Goal: Information Seeking & Learning: Learn about a topic

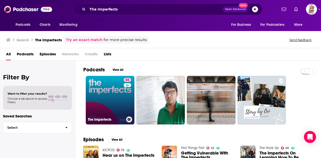
click at [113, 95] on link "83 The Imperfects" at bounding box center [110, 100] width 49 height 49
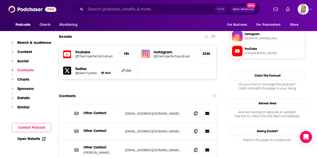
scroll to position [476, 0]
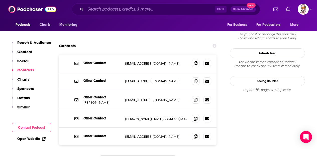
click at [153, 130] on div "Other Contact enquiries@theresilienceproject.com.au enquiries@theresilienceproj…" at bounding box center [138, 116] width 158 height 122
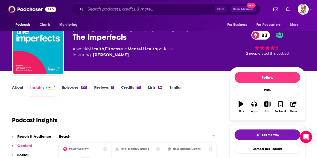
scroll to position [0, 0]
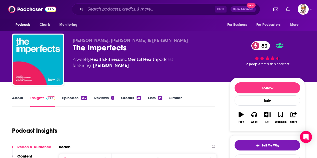
click at [72, 99] on link "Episodes 250" at bounding box center [74, 101] width 25 height 12
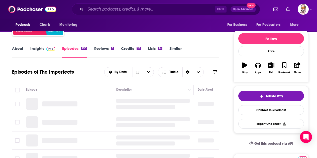
scroll to position [50, 0]
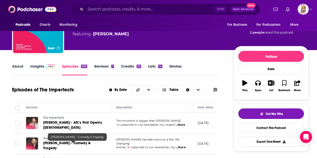
scroll to position [25, 0]
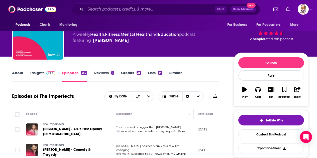
click at [35, 76] on link "Insights" at bounding box center [42, 76] width 25 height 12
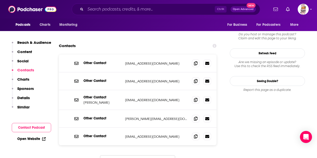
scroll to position [401, 0]
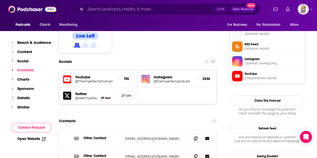
click at [163, 116] on div "Contacts" at bounding box center [138, 121] width 158 height 10
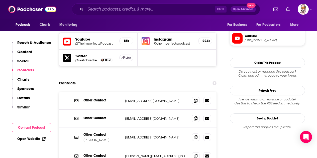
scroll to position [476, 0]
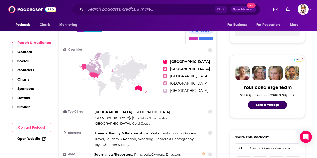
scroll to position [251, 0]
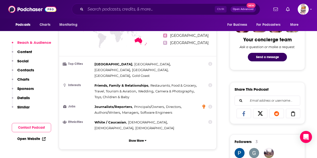
click at [205, 104] on icon at bounding box center [203, 106] width 3 height 4
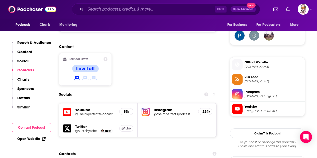
scroll to position [351, 0]
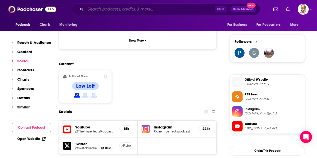
click at [127, 7] on input "Search podcasts, credits, & more..." at bounding box center [149, 9] width 129 height 8
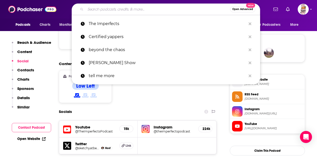
paste input "Unfiltered Waters"
type input "Unfiltered Waters"
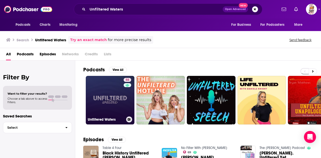
click at [109, 105] on link "55 Unfiltered Waters" at bounding box center [110, 100] width 49 height 49
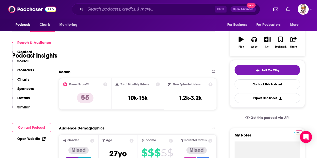
scroll to position [100, 0]
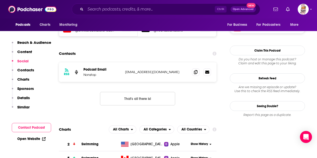
scroll to position [175, 0]
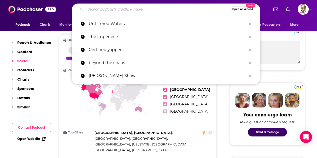
click at [139, 11] on input "Search podcasts, credits, & more..." at bounding box center [157, 9] width 145 height 8
paste input "Gold Medal Mel"
type input "Gold Medal Mel"
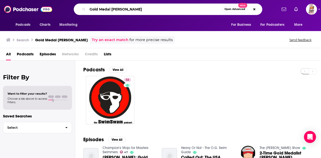
click at [126, 8] on input "Gold Medal Mel" at bounding box center [154, 9] width 135 height 8
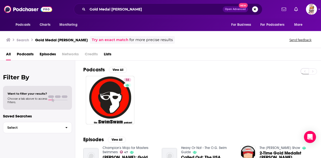
click at [133, 3] on div "Podcasts Charts Monitoring Gold Medal Mel Open Advanced New For Business For Po…" at bounding box center [160, 9] width 321 height 19
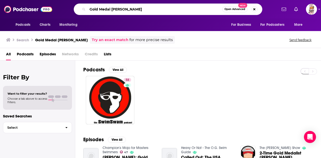
click at [132, 9] on input "Gold Medal Mel" at bounding box center [154, 9] width 135 height 8
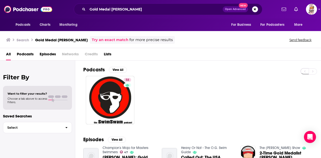
click at [196, 88] on div "58" at bounding box center [202, 100] width 238 height 49
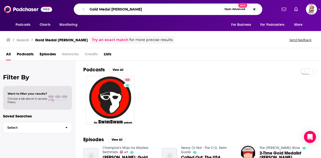
drag, startPoint x: 124, startPoint y: 9, endPoint x: 78, endPoint y: 8, distance: 46.1
click at [79, 8] on div "Gold Medal Mel Open Advanced New" at bounding box center [168, 10] width 188 height 12
paste input "Zac Perna Podcast"
type input "Zac Perna Podcast"
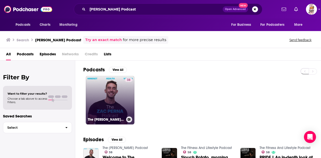
click at [124, 95] on link "38 The Zac Perna Podcast" at bounding box center [110, 100] width 49 height 49
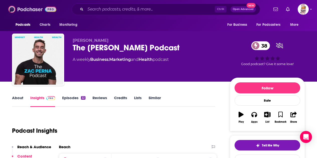
click at [25, 12] on img at bounding box center [32, 10] width 48 height 10
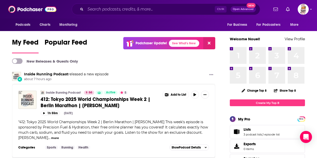
click at [125, 74] on div "Inside Running Podcast released a new episode about 7 hours ago" at bounding box center [113, 77] width 203 height 10
click at [121, 11] on input "Search podcasts, credits, & more..." at bounding box center [149, 9] width 129 height 8
click at [243, 9] on span "Open Advanced" at bounding box center [243, 9] width 21 height 3
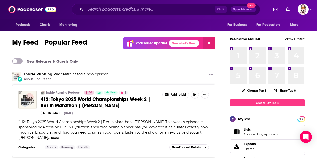
click at [236, 9] on span "Open Advanced" at bounding box center [243, 9] width 21 height 3
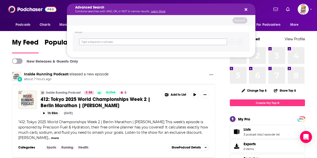
click at [126, 43] on input "Search podcasts, credits, & more..." at bounding box center [153, 42] width 148 height 7
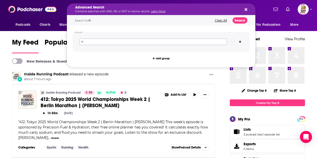
type input "f"
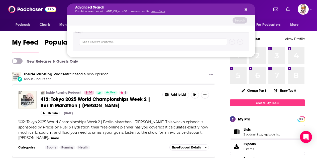
click at [166, 73] on div "Inside Running Podcast released a new episode about 7 hours ago" at bounding box center [113, 77] width 203 height 10
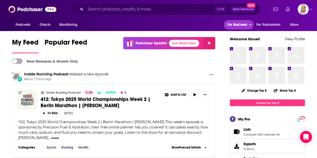
click at [241, 28] on span "For Business" at bounding box center [237, 24] width 20 height 7
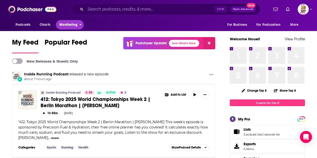
click at [68, 23] on span "Monitoring" at bounding box center [68, 24] width 18 height 7
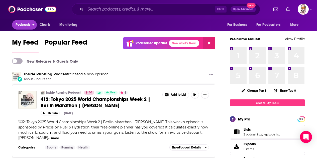
click at [19, 25] on span "Podcasts" at bounding box center [23, 24] width 15 height 7
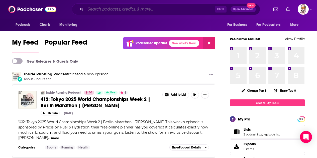
click at [189, 8] on input "Search podcasts, credits, & more..." at bounding box center [149, 9] width 129 height 8
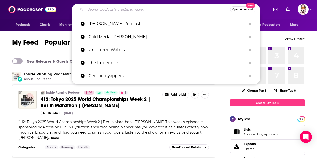
click at [252, 8] on span "Open Advanced" at bounding box center [242, 9] width 21 height 3
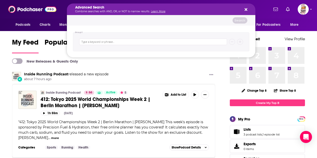
click at [163, 21] on div "Search" at bounding box center [161, 20] width 188 height 10
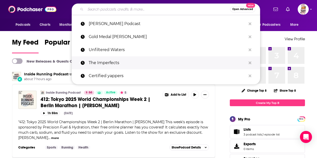
drag, startPoint x: 162, startPoint y: 61, endPoint x: 174, endPoint y: 58, distance: 12.7
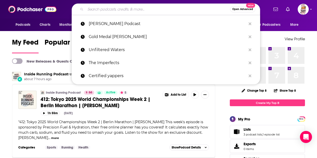
click at [267, 15] on div "Podcasts Charts Monitoring Open Advanced New Zac Perna Podcast Gold Medal Mel U…" at bounding box center [158, 9] width 317 height 19
click at [63, 11] on div "Open Advanced New Zac Perna Podcast Gold Medal Mel Unfiltered Waters The Imperf…" at bounding box center [166, 10] width 206 height 12
click at [45, 24] on span "Charts" at bounding box center [45, 24] width 11 height 7
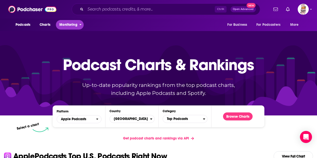
click at [67, 26] on span "Monitoring" at bounding box center [68, 24] width 18 height 7
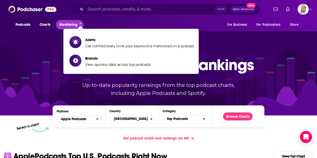
click at [67, 26] on span "Monitoring" at bounding box center [68, 24] width 18 height 7
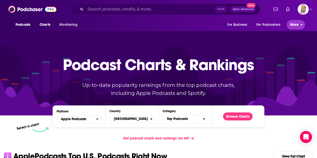
click at [295, 24] on span "More" at bounding box center [294, 24] width 9 height 7
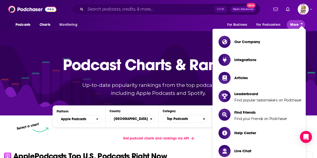
click at [295, 24] on span "More" at bounding box center [294, 24] width 9 height 7
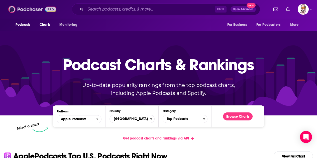
click at [32, 11] on img at bounding box center [32, 10] width 48 height 10
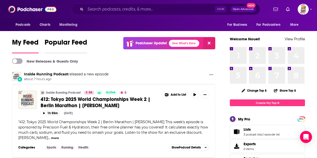
click at [61, 43] on span "Popular Feed" at bounding box center [66, 44] width 43 height 12
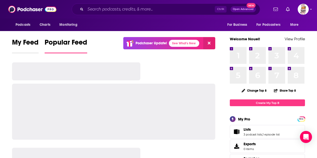
click at [25, 47] on span "My Feed" at bounding box center [25, 44] width 27 height 12
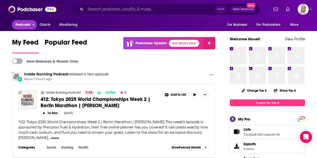
click at [26, 24] on span "Podcasts" at bounding box center [23, 24] width 15 height 7
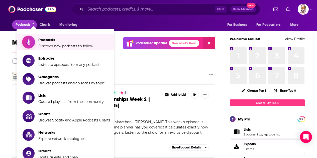
click at [75, 40] on span "Podcasts" at bounding box center [65, 39] width 55 height 5
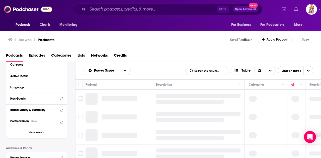
scroll to position [50, 0]
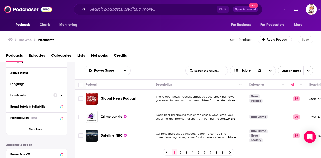
click at [63, 95] on div "Has Guests" at bounding box center [36, 95] width 61 height 11
click at [62, 96] on icon at bounding box center [61, 95] width 2 height 1
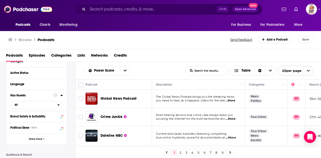
click at [62, 96] on icon at bounding box center [61, 95] width 2 height 1
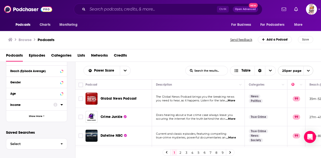
scroll to position [158, 0]
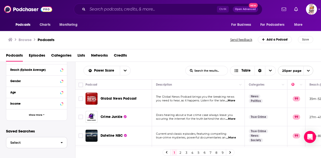
click at [34, 142] on span "Select" at bounding box center [31, 142] width 50 height 3
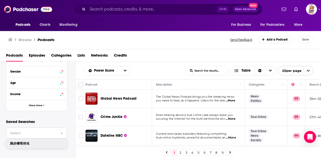
click at [34, 132] on span "Select" at bounding box center [31, 133] width 50 height 3
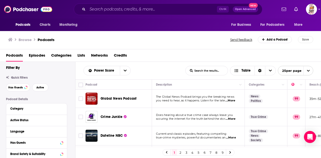
scroll to position [0, 0]
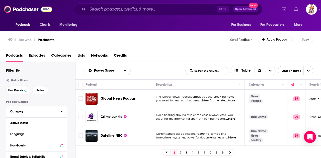
click at [31, 112] on div "Category" at bounding box center [33, 112] width 47 height 4
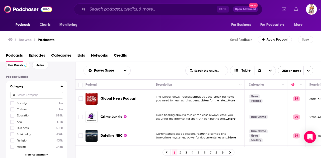
scroll to position [50, 0]
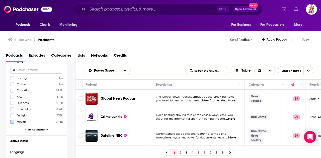
click at [11, 122] on icon at bounding box center [12, 122] width 3 height 2
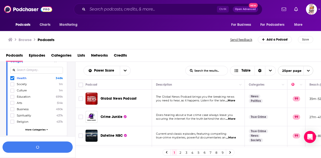
click at [12, 79] on icon at bounding box center [12, 78] width 3 height 2
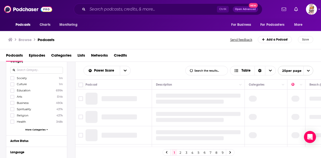
scroll to position [0, 0]
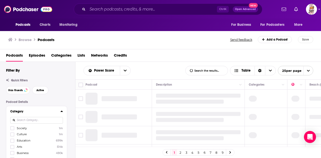
click at [62, 83] on div "Quick Filters Has Guests Active" at bounding box center [40, 87] width 69 height 16
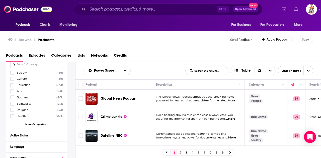
scroll to position [50, 0]
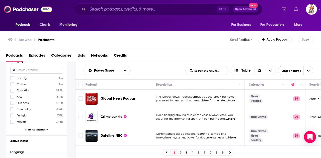
click at [39, 129] on span "More Categories" at bounding box center [35, 129] width 20 height 3
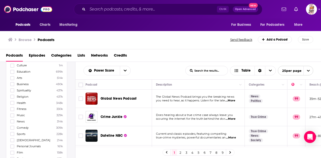
scroll to position [75, 0]
click at [11, 102] on icon at bounding box center [12, 102] width 3 height 3
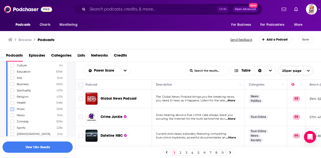
click at [12, 108] on icon at bounding box center [12, 109] width 3 height 3
click at [12, 126] on icon at bounding box center [12, 127] width 3 height 3
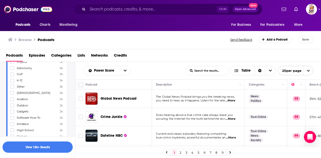
scroll to position [626, 0]
click at [13, 98] on icon at bounding box center [12, 99] width 3 height 3
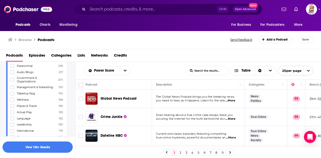
scroll to position [902, 0]
click at [44, 148] on button "View 10k+ Results" at bounding box center [38, 147] width 70 height 11
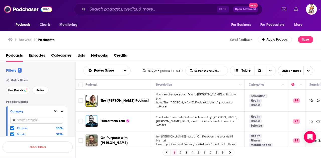
click at [60, 112] on icon at bounding box center [61, 111] width 3 height 4
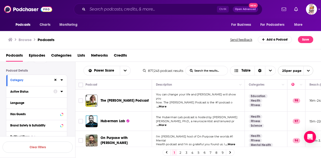
scroll to position [25, 0]
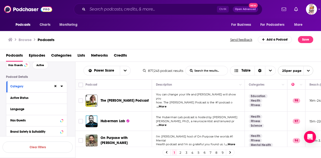
click at [39, 86] on div "Category" at bounding box center [30, 87] width 40 height 4
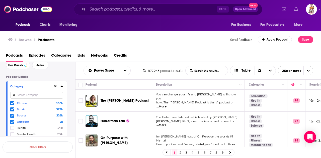
click at [35, 86] on div "Category" at bounding box center [30, 87] width 40 height 4
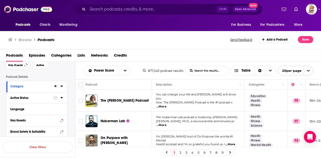
click at [24, 99] on div "Active Status" at bounding box center [30, 98] width 40 height 4
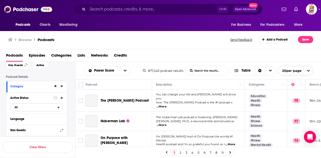
click at [34, 106] on span "All" at bounding box center [34, 107] width 47 height 7
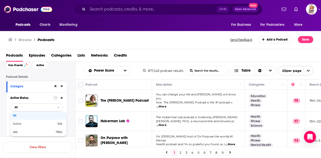
click at [34, 106] on span "All" at bounding box center [34, 107] width 47 height 7
click at [35, 98] on div "Active Status" at bounding box center [30, 98] width 40 height 4
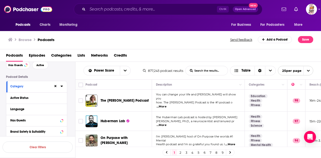
scroll to position [50, 0]
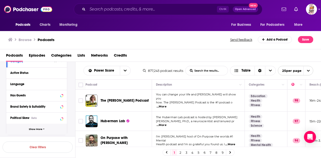
click at [38, 130] on span "Show More" at bounding box center [36, 129] width 14 height 3
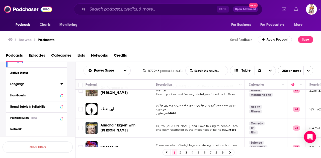
click at [62, 83] on icon at bounding box center [61, 84] width 3 height 4
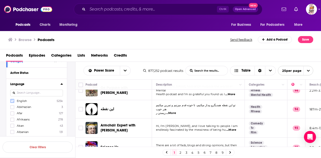
click at [12, 101] on icon at bounding box center [12, 100] width 3 height 3
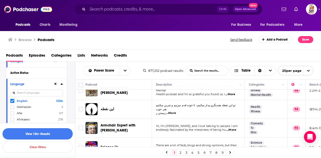
click at [43, 135] on button "View 10k+ Results" at bounding box center [38, 133] width 70 height 11
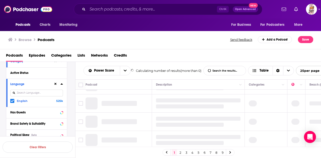
click at [62, 84] on icon at bounding box center [61, 83] width 2 height 1
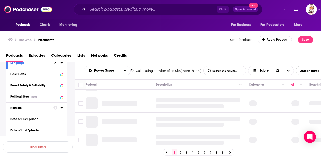
scroll to position [100, 0]
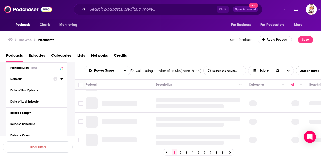
click at [62, 79] on icon at bounding box center [61, 78] width 2 height 1
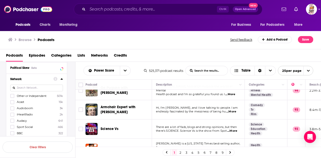
click at [62, 79] on icon at bounding box center [61, 79] width 3 height 4
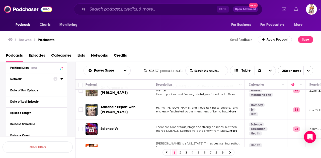
click at [62, 79] on icon at bounding box center [61, 78] width 2 height 1
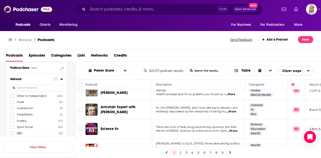
click at [63, 78] on div "Network Other or Independent 501k Acast 15k Audioboom 3k iHeartRadio 2k Audacy …" at bounding box center [36, 114] width 61 height 80
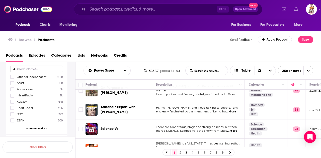
scroll to position [125, 0]
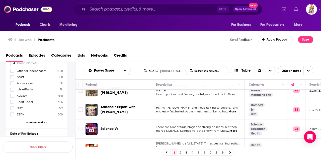
click at [37, 122] on span "More Networks" at bounding box center [35, 122] width 19 height 3
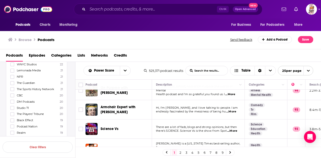
scroll to position [451, 0]
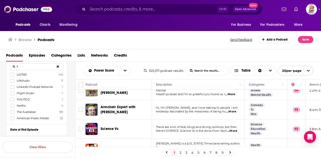
scroll to position [113, 0]
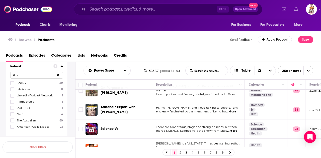
type input "l"
type input "h"
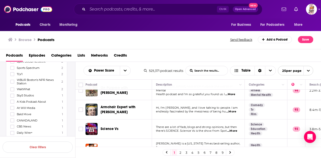
scroll to position [1065, 0]
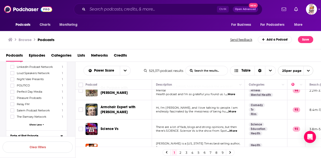
click at [60, 133] on button "Date of First Episode" at bounding box center [35, 136] width 50 height 6
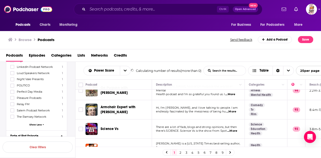
scroll to position [1115, 0]
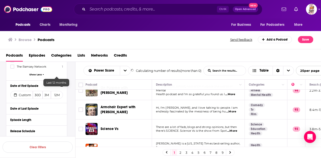
click at [62, 84] on icon at bounding box center [61, 86] width 3 height 4
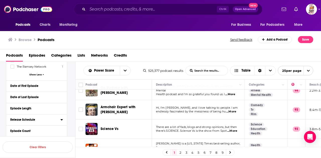
click at [60, 117] on button "Release Schedule" at bounding box center [35, 120] width 50 height 6
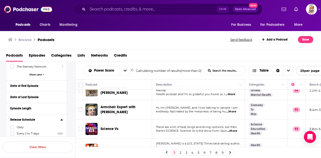
scroll to position [1140, 0]
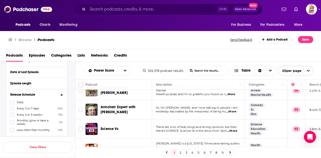
click at [64, 89] on div "Release Schedule Daily Every 2 to 7 days 66k Every 2 to 3 weeks 76k Monthly (gi…" at bounding box center [36, 112] width 61 height 47
click at [62, 93] on icon at bounding box center [61, 95] width 3 height 4
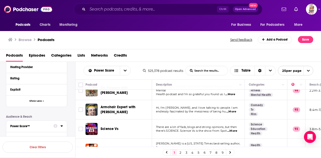
scroll to position [1241, 0]
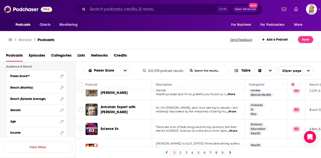
click at [44, 143] on icon "button" at bounding box center [44, 144] width 2 height 2
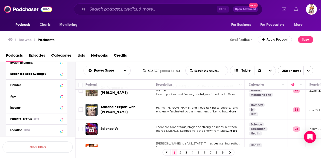
scroll to position [1291, 0]
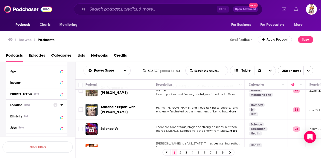
click at [61, 104] on icon at bounding box center [61, 104] width 2 height 1
click at [30, 111] on input at bounding box center [36, 114] width 53 height 7
click at [12, 138] on icon at bounding box center [12, 139] width 3 height 2
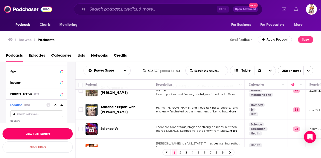
drag, startPoint x: 45, startPoint y: 132, endPoint x: 43, endPoint y: 114, distance: 18.1
click at [45, 132] on button "View 10k+ Results" at bounding box center [38, 133] width 70 height 11
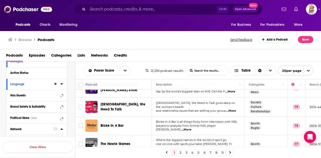
scroll to position [100, 0]
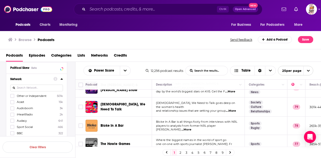
click at [61, 79] on icon at bounding box center [61, 79] width 3 height 4
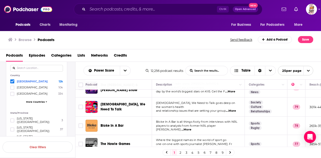
scroll to position [276, 0]
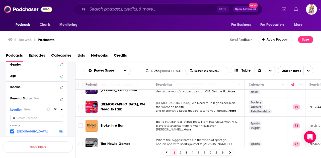
click at [62, 110] on icon at bounding box center [61, 109] width 2 height 1
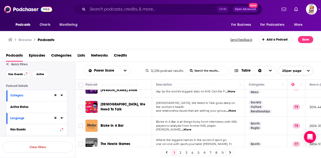
scroll to position [0, 0]
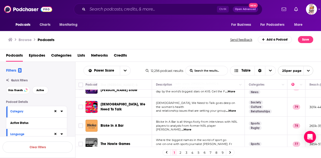
click at [14, 70] on h2 "Filters 3" at bounding box center [14, 70] width 16 height 5
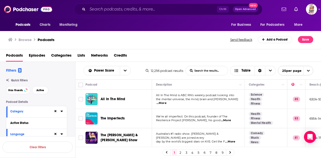
click at [166, 101] on span "...More" at bounding box center [161, 103] width 10 height 4
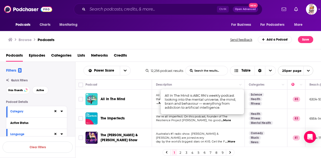
click at [191, 55] on div "Podcasts Episodes Categories Lists Networks Credits" at bounding box center [161, 56] width 311 height 10
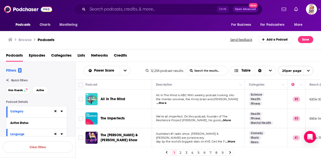
click at [231, 121] on span "...More" at bounding box center [226, 121] width 10 height 4
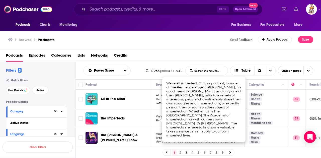
click at [175, 52] on div "Podcasts Episodes Categories Lists Networks Credits" at bounding box center [161, 56] width 311 height 10
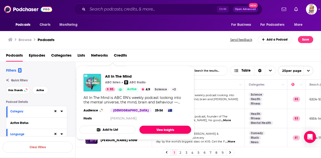
click at [158, 129] on link "View Insights" at bounding box center [165, 130] width 52 height 8
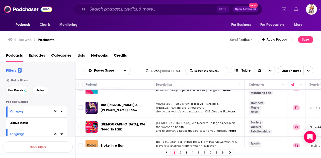
scroll to position [25, 0]
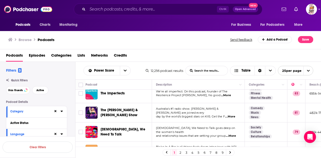
click at [234, 116] on span "...More" at bounding box center [230, 117] width 10 height 4
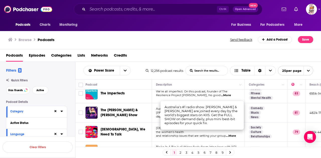
click at [158, 117] on p "day by the world's biggest stars on KIIS. Get the F ...More" at bounding box center [198, 117] width 84 height 4
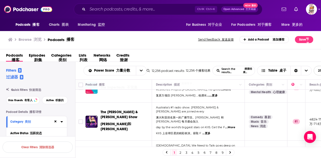
scroll to position [79, 0]
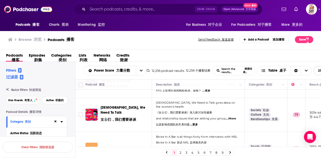
click at [195, 123] on span "...更多" at bounding box center [194, 125] width 8 height 4
click at [232, 117] on span "...More" at bounding box center [231, 119] width 10 height 4
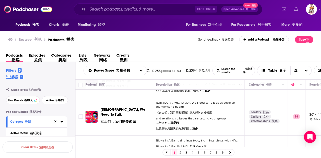
click at [158, 121] on p "and relationship issues that are setting your group ...More ...更多的 以及影响您团队的关系问题…" at bounding box center [198, 125] width 84 height 16
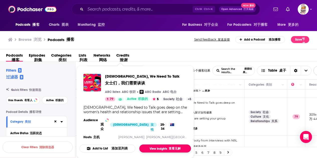
click at [162, 148] on link "View Insights 查看见解" at bounding box center [165, 149] width 52 height 8
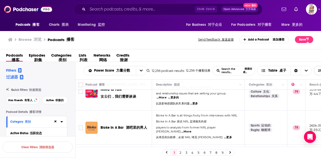
scroll to position [129, 0]
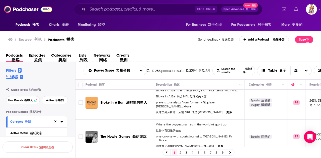
click at [166, 139] on span "...More" at bounding box center [161, 141] width 10 height 4
click at [149, 120] on td "The Howie Games 豪伊游戏" at bounding box center [118, 137] width 66 height 34
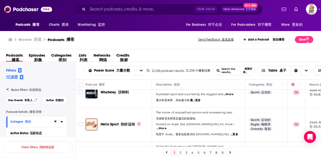
scroll to position [230, 0]
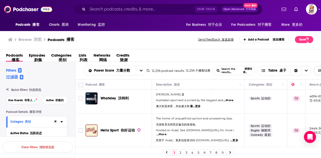
click at [166, 133] on span "...More" at bounding box center [161, 135] width 10 height 4
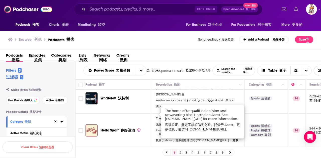
click at [147, 124] on td "Hello Sport 你好运动" at bounding box center [118, 131] width 66 height 34
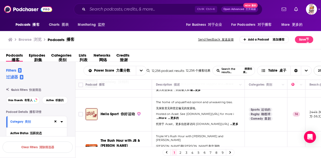
scroll to position [255, 0]
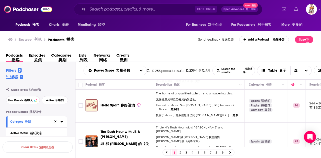
click at [234, 146] on span "...More" at bounding box center [231, 148] width 10 height 4
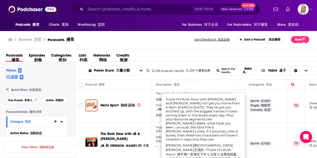
click at [148, 133] on td "The Rush Hour with JB & Billy JB 和 Billy 的《尖峰时刻》" at bounding box center [118, 144] width 66 height 42
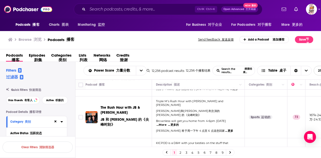
scroll to position [305, 0]
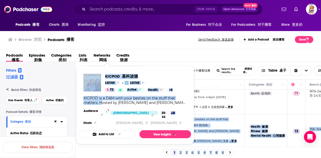
drag, startPoint x: 116, startPoint y: 106, endPoint x: 101, endPoint y: 105, distance: 15.1
click at [101, 105] on div "Podcasts Charts Monitoring Ctrl K Ctrl+K Open Advanced 打开高级 New 新的 For Business…" at bounding box center [160, 79] width 321 height 158
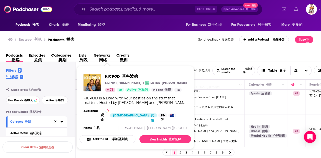
click at [163, 40] on div "Browse 浏览 Podcasts 播客" at bounding box center [103, 39] width 190 height 7
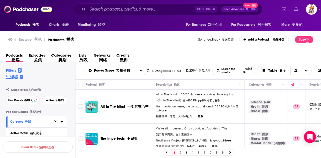
scroll to position [25, 0]
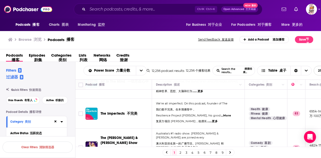
click at [231, 114] on span "...More" at bounding box center [226, 116] width 10 height 4
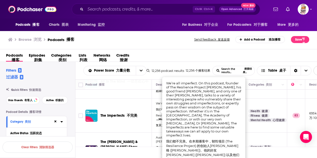
click at [149, 32] on div "Browse 浏览 Podcasts 播客 Send feedback 发送反馈 Add a Podcast 添加播客 Save 节省" at bounding box center [158, 39] width 317 height 19
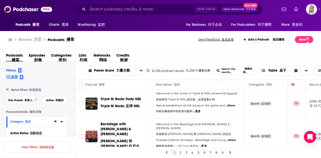
scroll to position [426, 0]
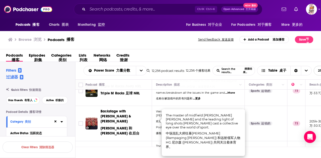
click at [244, 106] on td "Welcome to the Backstage with Cooper & Matty Johns 欢迎来到 Cooper 和 Matty Johns 的后…" at bounding box center [198, 123] width 93 height 35
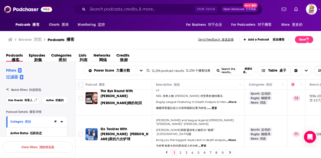
scroll to position [526, 0]
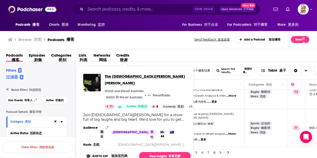
click at [120, 77] on span "The Christian O’Connell Show 克里斯蒂安·奥康奈尔秀" at bounding box center [150, 81] width 90 height 14
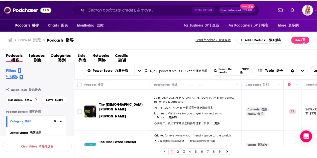
scroll to position [626, 0]
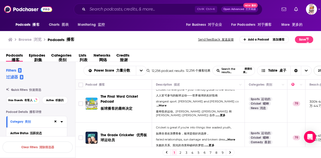
click at [104, 117] on div "Podcasts Charts Monitoring Ctrl K Ctrl+K Open Advanced 打开高级 New 新的 For Business…" at bounding box center [160, 79] width 321 height 158
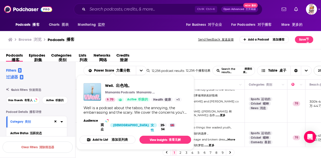
click at [92, 91] on img "Well." at bounding box center [92, 92] width 18 height 18
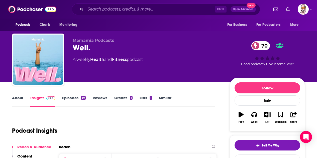
click at [102, 42] on span "Mamamia Podcasts" at bounding box center [94, 40] width 42 height 5
click at [102, 40] on span "Mamamia Podcasts" at bounding box center [94, 40] width 42 height 5
drag, startPoint x: 100, startPoint y: 50, endPoint x: 75, endPoint y: 49, distance: 24.8
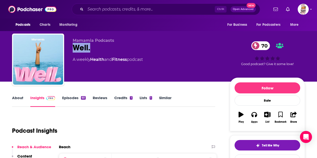
click at [75, 49] on div "Well. 70" at bounding box center [147, 48] width 149 height 10
copy h2 "Well."
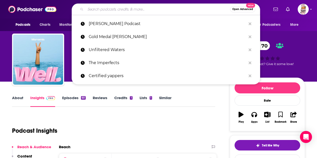
click at [118, 8] on input "Search podcasts, credits, & more..." at bounding box center [157, 9] width 145 height 8
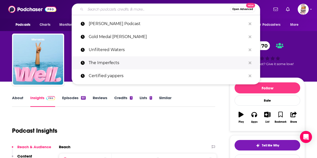
click at [109, 63] on p "The Imperfects" at bounding box center [167, 62] width 157 height 13
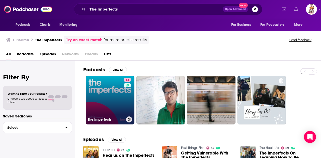
click at [107, 103] on link "83 The Imperfects" at bounding box center [110, 100] width 49 height 49
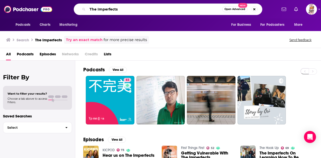
drag, startPoint x: 123, startPoint y: 8, endPoint x: 82, endPoint y: 10, distance: 41.4
click at [82, 10] on div "The Imperfects Open Advanced New" at bounding box center [168, 10] width 188 height 12
type input "the pay off"
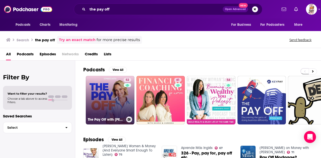
click at [101, 96] on link "52 The Pay Off with Sylvia Jeffreys" at bounding box center [110, 100] width 49 height 49
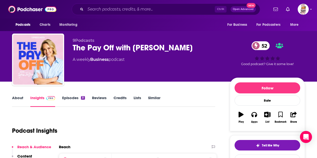
click at [87, 40] on span "9Podcasts" at bounding box center [84, 40] width 22 height 5
click at [83, 42] on span "9Podcasts" at bounding box center [84, 40] width 22 height 5
click at [83, 40] on span "9Podcasts" at bounding box center [84, 40] width 22 height 5
click at [118, 10] on input "Search podcasts, credits, & more..." at bounding box center [149, 9] width 129 height 8
click at [183, 126] on div "Podcast Insights" at bounding box center [111, 128] width 199 height 26
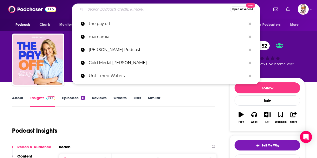
click at [107, 10] on input "Search podcasts, credits, & more..." at bounding box center [157, 9] width 145 height 8
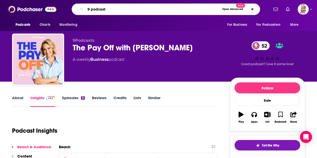
type input "9 podcasts"
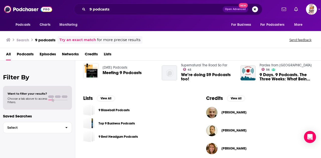
scroll to position [150, 0]
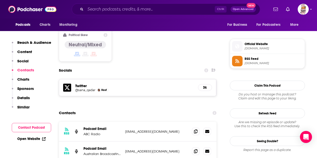
scroll to position [451, 0]
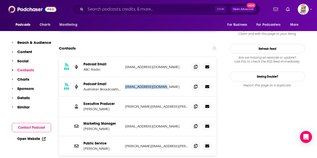
drag, startPoint x: 126, startPoint y: 70, endPoint x: 166, endPoint y: 69, distance: 40.4
click at [166, 77] on div "RSS Podcast Email Australian Broadcasting Corporation abcpodcasts@abc.net.au ab…" at bounding box center [138, 87] width 158 height 20
copy p "abcpodcasts@abc.net.au"
click at [111, 77] on div "RSS Podcast Email Australian Broadcasting Corporation abcpodcasts@abc.net.au ab…" at bounding box center [138, 87] width 158 height 20
click at [96, 82] on p "Podcast Email" at bounding box center [102, 84] width 38 height 4
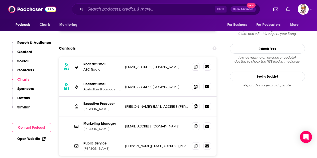
click at [208, 85] on icon at bounding box center [207, 86] width 4 height 3
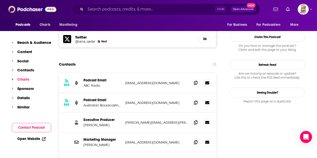
scroll to position [426, 0]
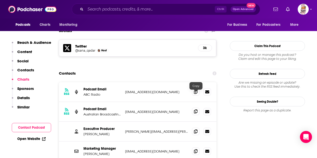
click at [194, 108] on span at bounding box center [196, 112] width 8 height 8
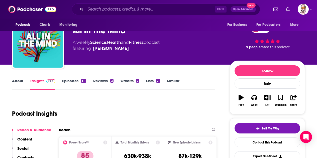
scroll to position [0, 0]
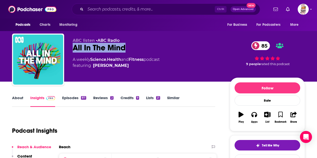
drag, startPoint x: 126, startPoint y: 49, endPoint x: 72, endPoint y: 51, distance: 53.9
click at [72, 51] on div "ABC listen • ABC Radio All In The Mind 85 A weekly Science , Health and Fitness…" at bounding box center [158, 61] width 293 height 54
copy h2 "All In The Mind"
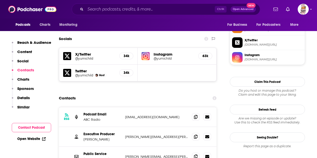
scroll to position [426, 0]
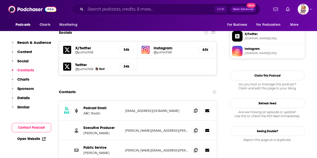
click at [149, 87] on div "Contacts" at bounding box center [138, 92] width 158 height 10
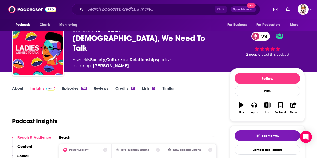
scroll to position [0, 0]
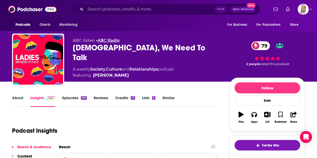
click at [106, 40] on link "ABC Radio" at bounding box center [108, 40] width 22 height 5
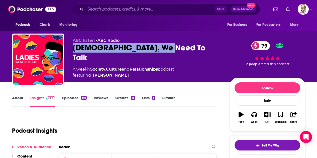
drag, startPoint x: 166, startPoint y: 46, endPoint x: 71, endPoint y: 48, distance: 95.0
click at [71, 48] on div "ABC listen • ABC Radio Ladies, We Need To Talk 79 A weekly Society , Culture an…" at bounding box center [158, 61] width 293 height 54
copy h2 "[DEMOGRAPHIC_DATA], We Need To Talk"
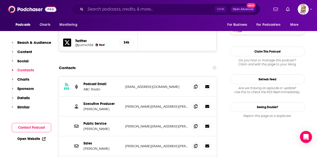
scroll to position [426, 0]
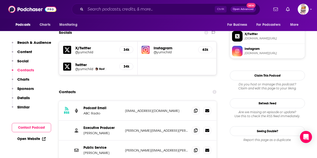
click at [159, 109] on p "localfeedback@your.abc.net.au" at bounding box center [156, 111] width 63 height 4
click at [158, 87] on div "Contacts" at bounding box center [138, 92] width 158 height 10
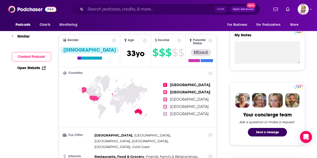
scroll to position [0, 0]
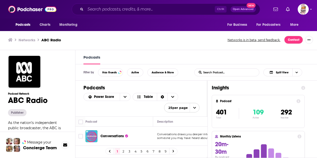
click at [305, 89] on icon at bounding box center [303, 88] width 4 height 4
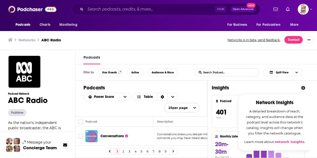
click at [305, 89] on icon at bounding box center [303, 88] width 4 height 4
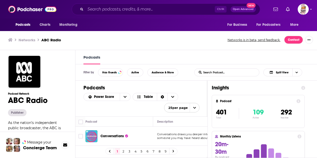
click at [195, 88] on h1 "Podcasts" at bounding box center [141, 88] width 116 height 6
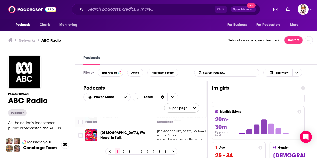
scroll to position [0, 0]
click at [36, 123] on span "As the nation’s independent public broadcaster, the ABC is proud to be the sour…" at bounding box center [37, 155] width 58 height 68
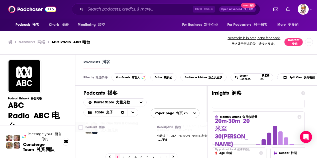
scroll to position [283, 0]
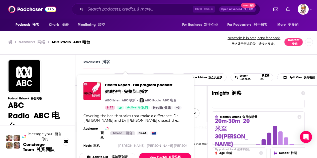
click at [154, 156] on link "View Insights 查看见解" at bounding box center [165, 157] width 52 height 8
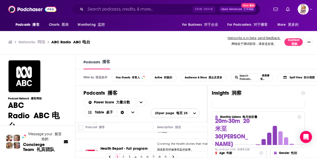
click at [141, 47] on div "Networks 网络 ABC Radio ABC 电台 Networks is in beta, send feedback. 网络处于测试阶段，请发送反馈…" at bounding box center [158, 42] width 301 height 13
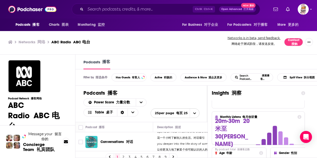
scroll to position [233, 0]
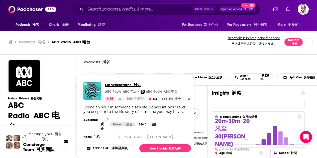
click at [122, 85] on span "Conversations 对话" at bounding box center [148, 84] width 87 height 5
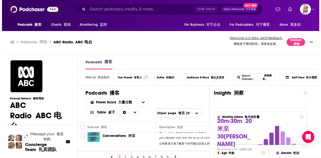
scroll to position [0, 0]
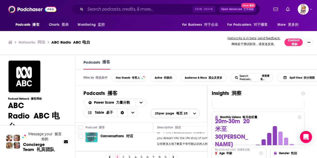
click at [39, 43] on font "网络" at bounding box center [41, 42] width 8 height 5
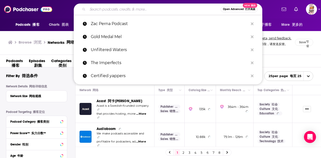
click at [104, 9] on input "Search podcasts, credits, & more..." at bounding box center [153, 9] width 133 height 8
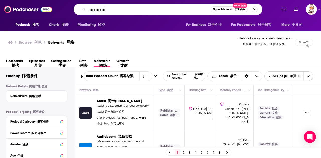
type input "mamamia"
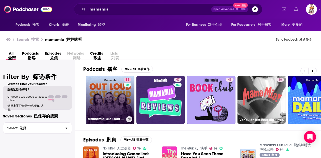
click at [107, 99] on link "84 Mamamia Out Loud 大声喊出妈妈" at bounding box center [110, 100] width 49 height 49
click at [106, 102] on link "84 Mamamia Out Loud 大声喊出妈妈" at bounding box center [110, 100] width 49 height 49
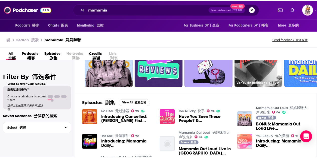
scroll to position [75, 0]
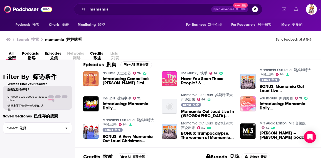
click at [92, 81] on img "Introducing Cancelled: Mamamia's First Comedy Podcast" at bounding box center [90, 78] width 15 height 15
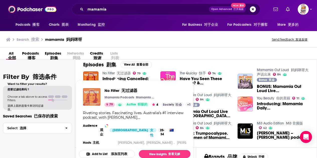
click at [94, 100] on img "No Filter" at bounding box center [92, 97] width 18 height 18
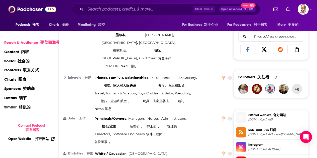
scroll to position [476, 0]
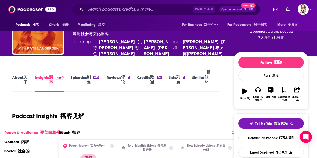
scroll to position [25, 0]
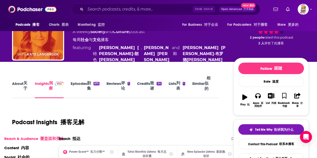
click at [189, 115] on div "Podcast Insights 播客见解" at bounding box center [113, 119] width 203 height 26
click at [86, 89] on link "Episodes 剧集 675" at bounding box center [85, 87] width 29 height 23
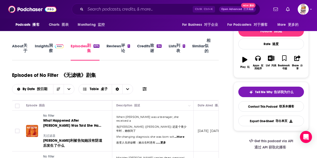
scroll to position [50, 0]
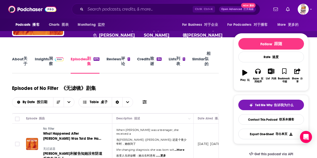
click at [48, 64] on link "Insights 洞察" at bounding box center [49, 62] width 29 height 23
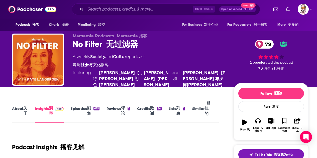
click at [73, 112] on link "Episodes 剧集 675" at bounding box center [85, 112] width 29 height 23
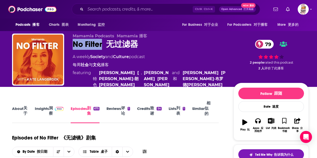
drag, startPoint x: 68, startPoint y: 47, endPoint x: 102, endPoint y: 47, distance: 34.3
click at [102, 47] on div "Mamamia Podcasts Mamamia 播客 No Filter 无过滤器 79 A weekly Society and Culture podc…" at bounding box center [160, 63] width 297 height 59
copy h2 "No Filter"
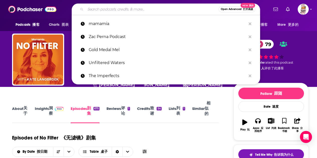
click at [114, 8] on input "Search podcasts, credits, & more..." at bounding box center [151, 9] width 133 height 8
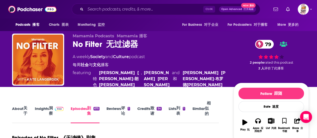
click at [49, 107] on font "洞察" at bounding box center [51, 108] width 4 height 15
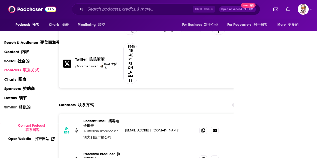
scroll to position [600, 0]
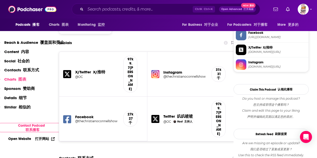
scroll to position [401, 0]
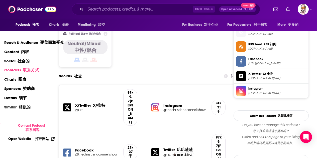
click at [174, 103] on h5 "Instagram" at bounding box center [185, 105] width 44 height 5
click at [218, 105] on font "31千" at bounding box center [219, 109] width 4 height 9
click at [217, 101] on font at bounding box center [219, 105] width 6 height 9
click at [177, 108] on h5 "@thechristianoconnellshow" at bounding box center [185, 110] width 44 height 4
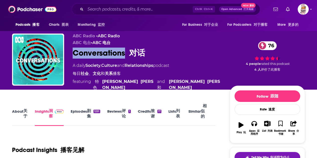
drag, startPoint x: 126, startPoint y: 55, endPoint x: 73, endPoint y: 57, distance: 52.4
click at [73, 57] on div "Conversations 对话 76" at bounding box center [147, 53] width 149 height 11
copy h2 "Conversations"
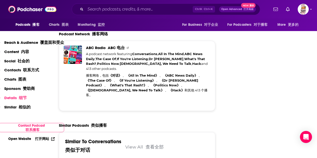
scroll to position [1103, 0]
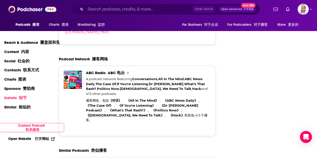
click at [107, 70] on font "ABC Radio" at bounding box center [107, 72] width 2 height 5
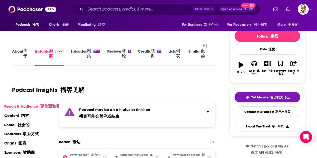
scroll to position [0, 0]
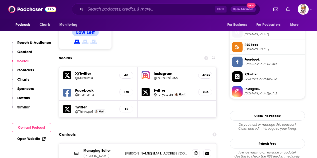
scroll to position [401, 0]
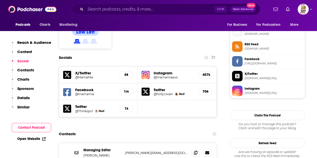
click at [168, 71] on h5 "Instagram" at bounding box center [174, 73] width 40 height 5
click at [202, 71] on div "407k" at bounding box center [205, 74] width 14 height 7
click at [156, 75] on h5 "@mamamiaaus" at bounding box center [174, 77] width 40 height 4
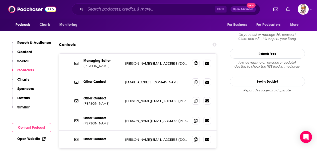
scroll to position [476, 0]
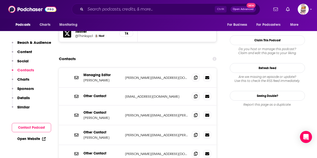
click at [138, 54] on section "Contacts Managing Editor [PERSON_NAME] [PERSON_NAME][EMAIL_ADDRESS][DOMAIN_NAME…" at bounding box center [138, 124] width 158 height 140
click at [140, 54] on div "Contacts" at bounding box center [138, 59] width 158 height 10
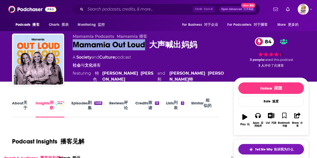
drag, startPoint x: 73, startPoint y: 44, endPoint x: 146, endPoint y: 47, distance: 72.5
click at [146, 47] on div "Mamamia Out Loud 大声喊出妈妈 84" at bounding box center [149, 44] width 153 height 11
copy h2 "Mamamia Out Loud"
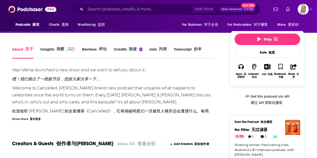
scroll to position [150, 0]
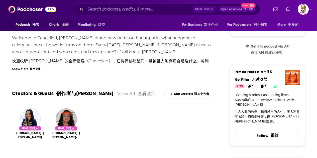
click at [32, 69] on div "Show More 显示更多" at bounding box center [26, 68] width 29 height 5
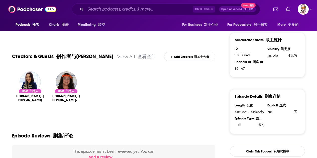
scroll to position [251, 0]
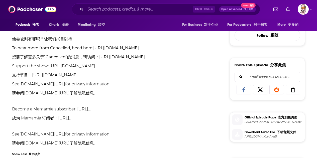
click at [135, 55] on link "[URL][DOMAIN_NAME].." at bounding box center [122, 57] width 47 height 5
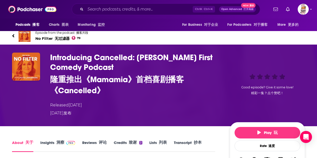
scroll to position [0, 0]
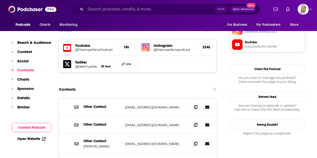
scroll to position [451, 0]
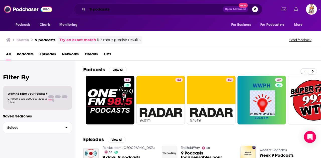
click at [93, 8] on input "9 podcasts" at bounding box center [154, 9] width 135 height 8
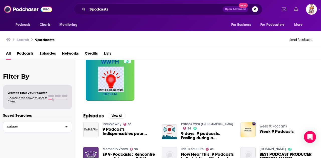
scroll to position [50, 0]
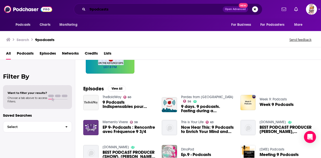
drag, startPoint x: 115, startPoint y: 7, endPoint x: 63, endPoint y: 7, distance: 51.9
click at [63, 7] on div "9podcasts Open Advanced New" at bounding box center [168, 10] width 218 height 12
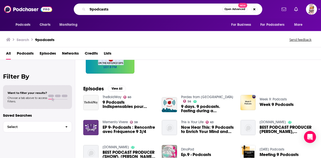
paste input "Married At First Sight"
type input "Married At First Sight"
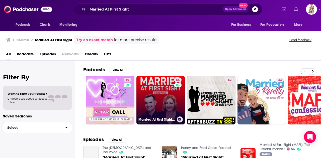
click at [155, 94] on link "54 Married At First Sight (MAFS): The Official Podcast" at bounding box center [160, 100] width 49 height 49
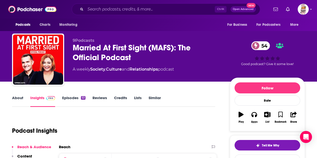
click at [87, 41] on span "9Podcasts" at bounding box center [84, 40] width 22 height 5
click at [88, 41] on span "9Podcasts" at bounding box center [84, 40] width 22 height 5
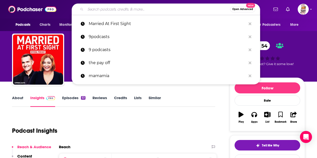
click at [96, 9] on input "Search podcasts, credits, & more..." at bounding box center [157, 9] width 145 height 8
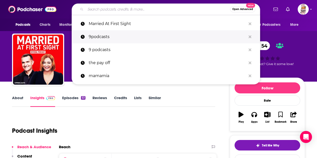
click at [100, 37] on p "9podcasts" at bounding box center [167, 36] width 157 height 13
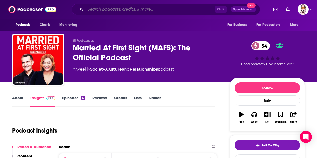
click at [107, 12] on input "Search podcasts, credits, & more..." at bounding box center [149, 9] width 129 height 8
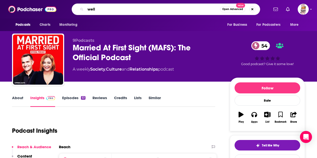
type input "well."
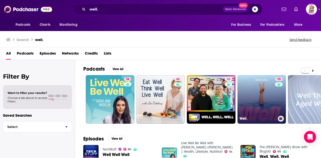
click at [266, 90] on link "70 Well." at bounding box center [261, 99] width 49 height 49
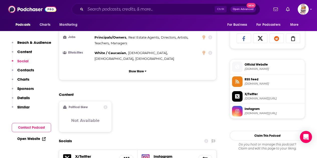
scroll to position [351, 0]
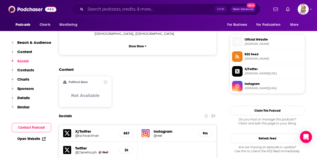
click at [164, 129] on h5 "Instagram" at bounding box center [174, 131] width 40 height 5
click at [161, 134] on h5 "@reel" at bounding box center [174, 136] width 40 height 4
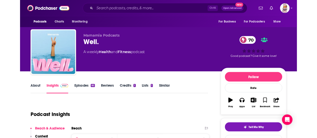
scroll to position [75, 0]
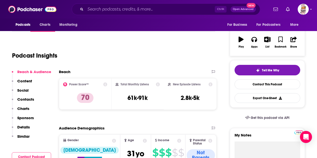
click at [147, 64] on div "Podcast Insights" at bounding box center [111, 53] width 199 height 26
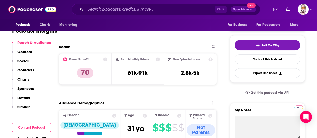
scroll to position [25, 0]
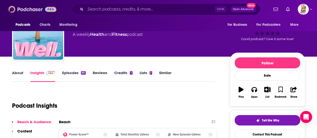
click at [29, 9] on img at bounding box center [32, 10] width 48 height 10
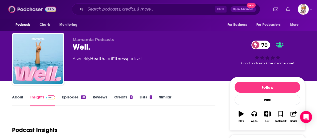
scroll to position [0, 0]
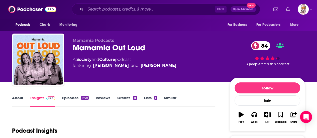
click at [125, 5] on div "Ctrl K Open Advanced New" at bounding box center [166, 10] width 188 height 12
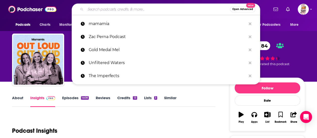
click at [124, 8] on input "Search podcasts, credits, & more..." at bounding box center [157, 9] width 145 height 8
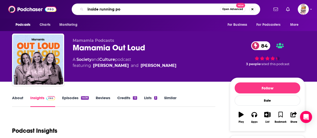
type input "inside running pod"
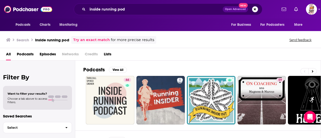
click at [30, 56] on span "Podcasts" at bounding box center [25, 55] width 17 height 10
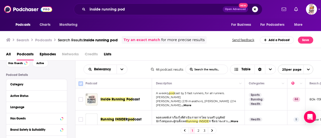
scroll to position [25, 0]
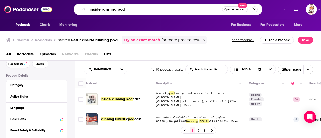
drag, startPoint x: 128, startPoint y: 7, endPoint x: 49, endPoint y: 13, distance: 79.6
click at [49, 13] on div "Podcasts Charts Monitoring inside running pod Open Advanced New For Business Fo…" at bounding box center [160, 9] width 321 height 19
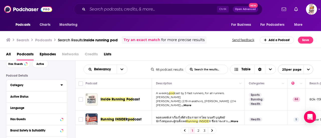
click at [43, 87] on div "Category" at bounding box center [33, 85] width 47 height 4
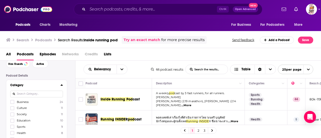
click at [40, 95] on input at bounding box center [36, 94] width 53 height 7
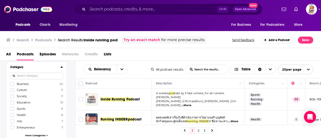
scroll to position [50, 0]
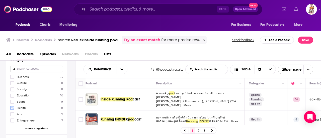
click at [12, 109] on label at bounding box center [12, 108] width 4 height 4
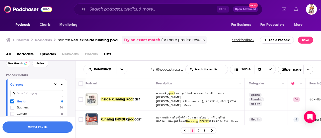
scroll to position [25, 0]
click at [26, 91] on input at bounding box center [36, 94] width 53 height 7
type input "fit"
click at [14, 102] on div at bounding box center [12, 102] width 5 height 4
click at [13, 102] on icon at bounding box center [12, 101] width 3 height 3
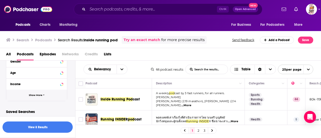
scroll to position [200, 0]
click at [41, 94] on span "Show More" at bounding box center [36, 93] width 14 height 3
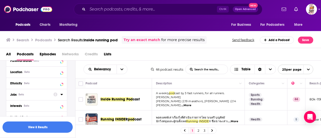
scroll to position [226, 0]
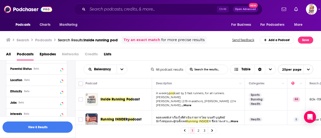
click at [31, 81] on div "Location Beta" at bounding box center [34, 80] width 49 height 4
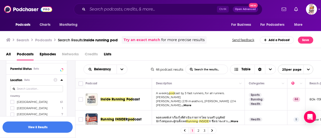
scroll to position [251, 0]
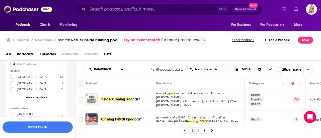
drag, startPoint x: 14, startPoint y: 83, endPoint x: 17, endPoint y: 89, distance: 6.1
click at [12, 84] on label at bounding box center [12, 83] width 4 height 4
click at [32, 128] on button "button" at bounding box center [38, 127] width 70 height 11
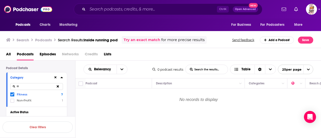
scroll to position [25, 0]
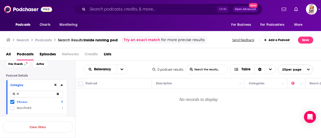
click at [13, 102] on icon at bounding box center [12, 101] width 3 height 3
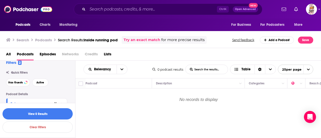
scroll to position [0, 0]
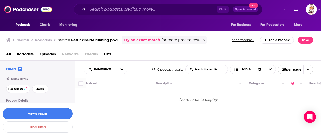
click at [26, 118] on button "View 0 Results" at bounding box center [38, 113] width 70 height 11
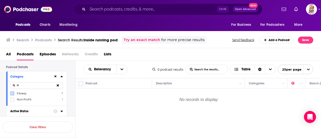
scroll to position [50, 0]
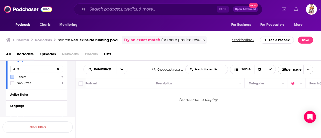
click at [58, 70] on icon at bounding box center [58, 68] width 2 height 3
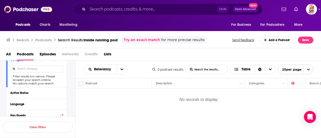
click at [38, 70] on input at bounding box center [36, 69] width 53 height 7
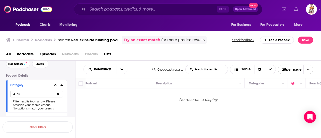
type input "he"
click at [25, 39] on h3 "Search" at bounding box center [23, 40] width 13 height 5
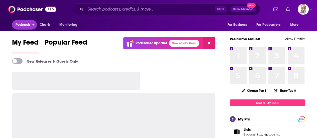
click at [27, 26] on span "Podcasts" at bounding box center [23, 24] width 15 height 7
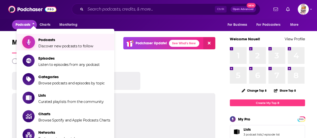
click at [49, 43] on span "Podcasts Discover new podcasts to follow" at bounding box center [65, 42] width 55 height 13
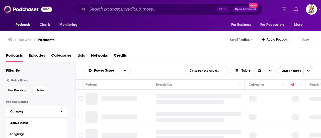
click at [28, 114] on button "Category" at bounding box center [35, 111] width 50 height 6
drag, startPoint x: 26, startPoint y: 122, endPoint x: 40, endPoint y: 101, distance: 24.7
click at [26, 122] on div at bounding box center [36, 121] width 53 height 12
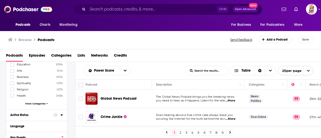
scroll to position [80, 0]
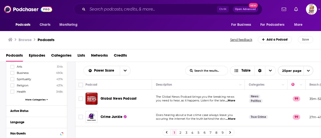
drag, startPoint x: 14, startPoint y: 91, endPoint x: 29, endPoint y: 93, distance: 15.4
click at [14, 91] on icon at bounding box center [12, 91] width 3 height 3
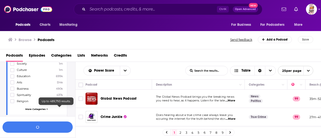
scroll to position [43, 0]
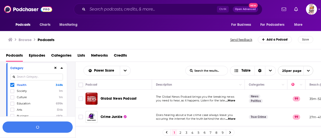
click at [38, 73] on div at bounding box center [36, 77] width 53 height 12
click at [36, 77] on input at bounding box center [36, 77] width 53 height 7
type input "fit"
click at [13, 85] on icon at bounding box center [12, 84] width 3 height 3
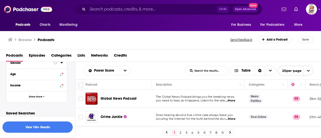
scroll to position [219, 0]
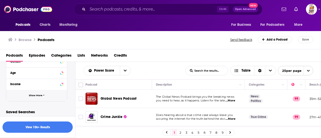
click at [36, 96] on button "Show More" at bounding box center [36, 95] width 61 height 11
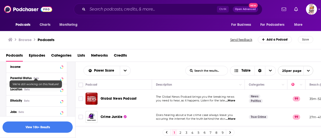
scroll to position [244, 0]
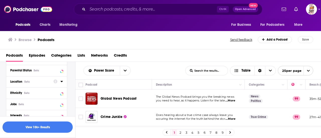
click at [39, 82] on div "Location Beta" at bounding box center [30, 82] width 40 height 4
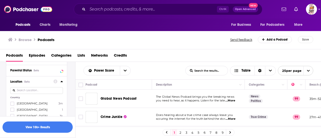
scroll to position [269, 0]
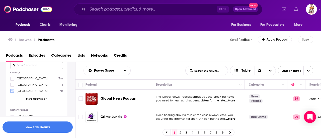
click at [12, 91] on icon at bounding box center [12, 90] width 3 height 3
click at [12, 78] on icon at bounding box center [12, 78] width 3 height 2
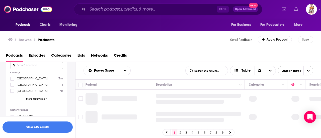
click at [28, 65] on input at bounding box center [36, 65] width 53 height 7
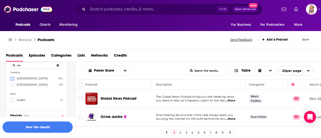
type input "aus"
drag, startPoint x: 11, startPoint y: 79, endPoint x: 15, endPoint y: 82, distance: 5.0
click at [11, 79] on icon at bounding box center [12, 78] width 3 height 3
click at [44, 127] on button "View 5k Results" at bounding box center [38, 127] width 70 height 11
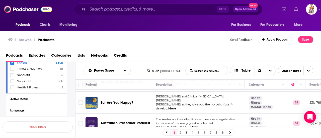
scroll to position [43, 0]
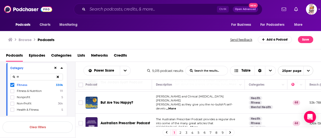
click at [57, 77] on icon at bounding box center [58, 76] width 2 height 3
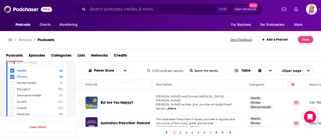
scroll to position [68, 0]
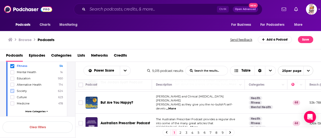
click at [12, 90] on icon at bounding box center [12, 90] width 3 height 3
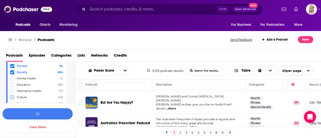
click at [12, 96] on icon at bounding box center [12, 97] width 3 height 3
click at [35, 115] on button "View 10k+ Results" at bounding box center [38, 113] width 70 height 11
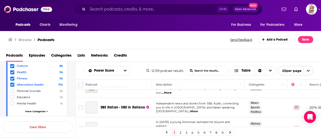
scroll to position [441, 0]
